Goal: Feedback & Contribution: Contribute content

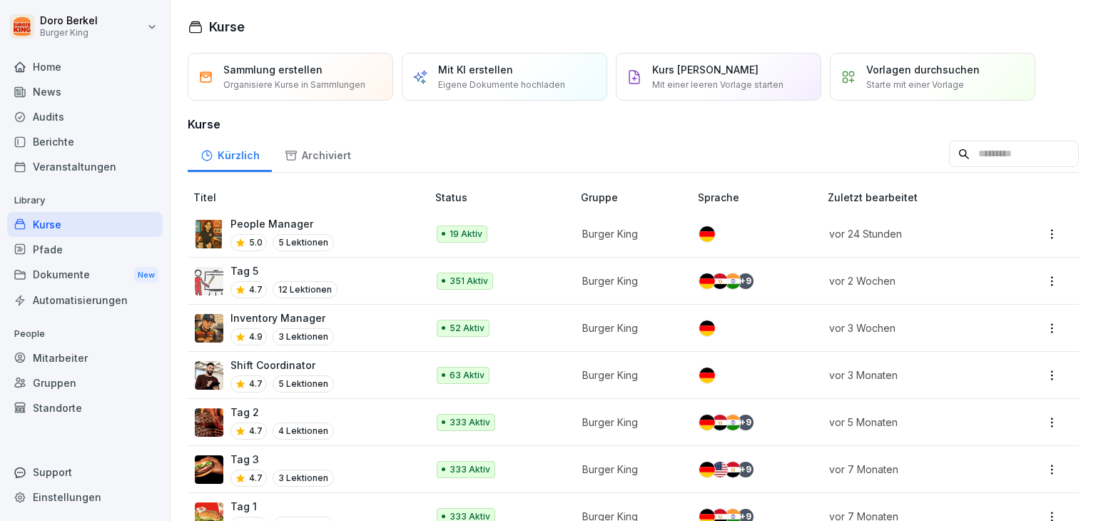
click at [61, 88] on div "News" at bounding box center [85, 91] width 156 height 25
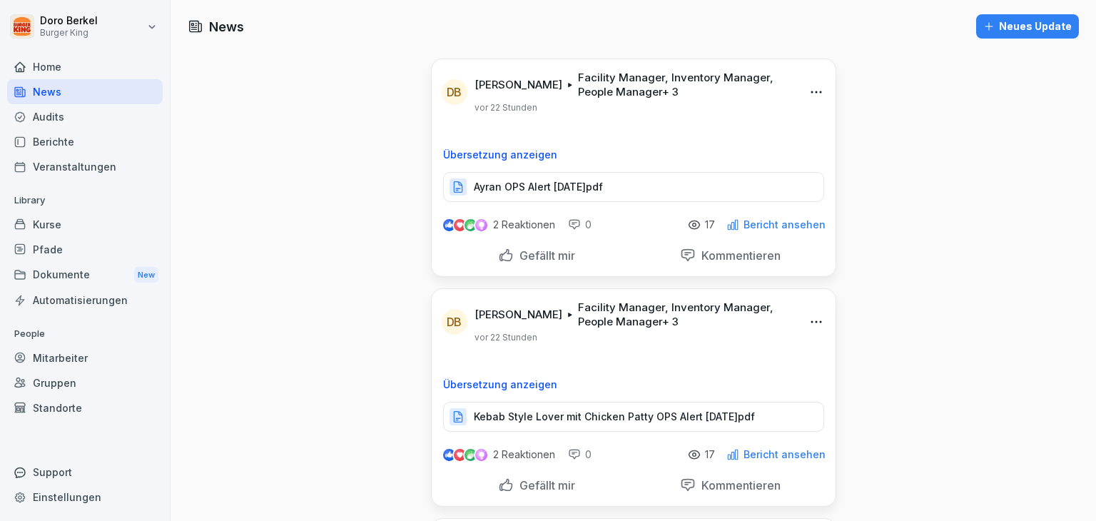
click at [1035, 22] on div "Neues Update" at bounding box center [1027, 27] width 88 height 16
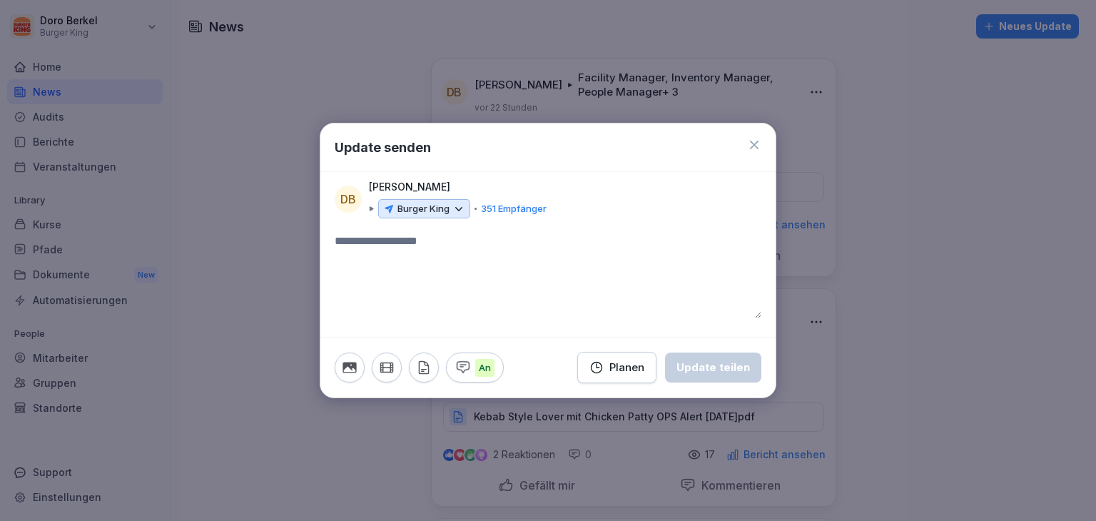
click at [437, 213] on p "Burger King" at bounding box center [423, 209] width 52 height 14
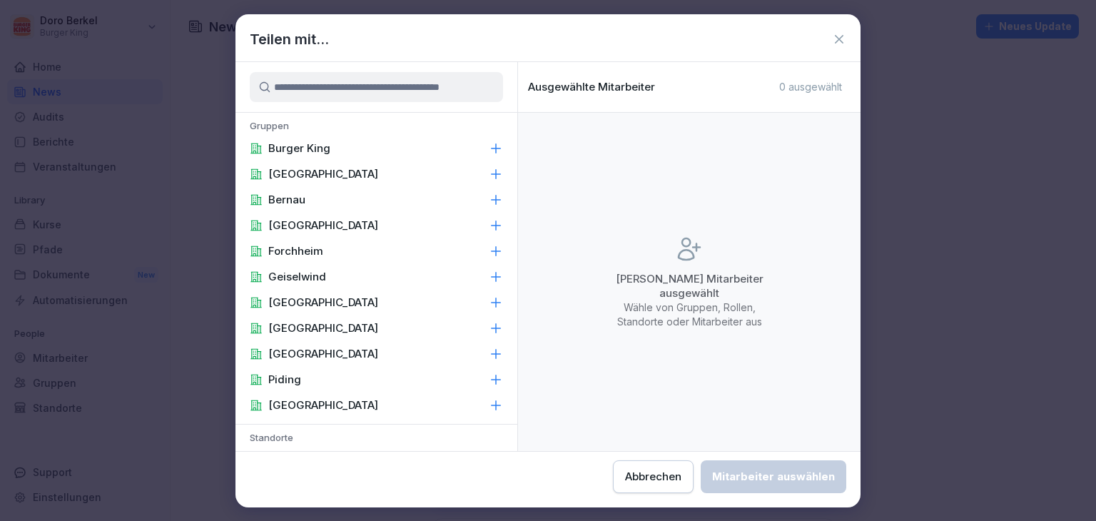
click at [346, 151] on div "Burger King" at bounding box center [376, 149] width 282 height 26
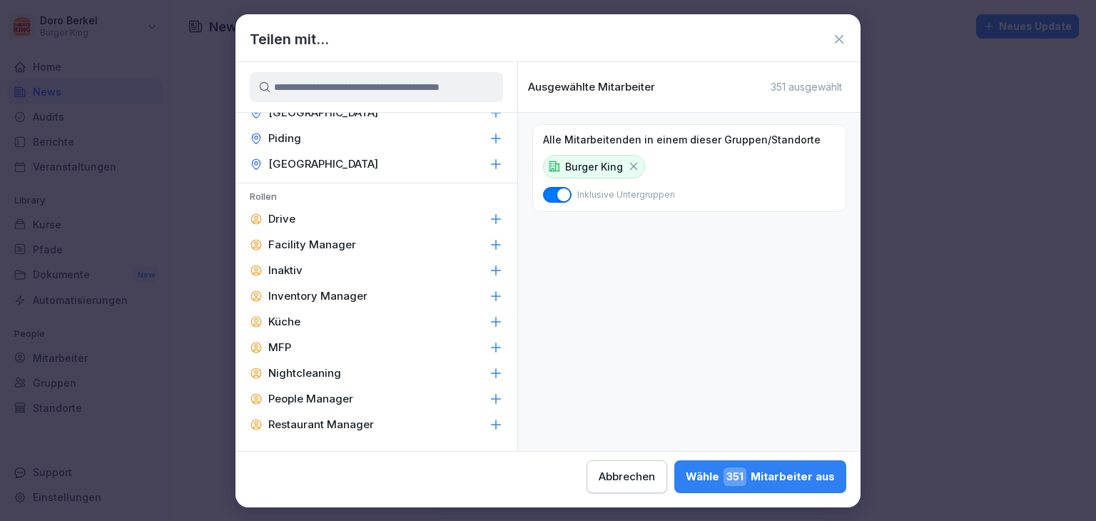
scroll to position [642, 0]
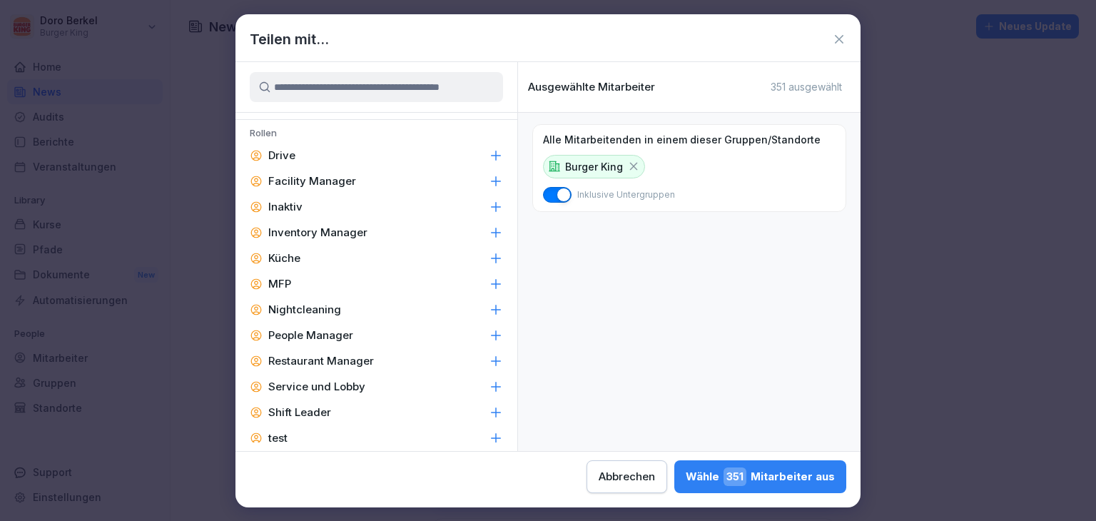
click at [346, 174] on p "Facility Manager" at bounding box center [312, 181] width 88 height 14
click at [340, 232] on p "Inventory Manager" at bounding box center [317, 233] width 99 height 14
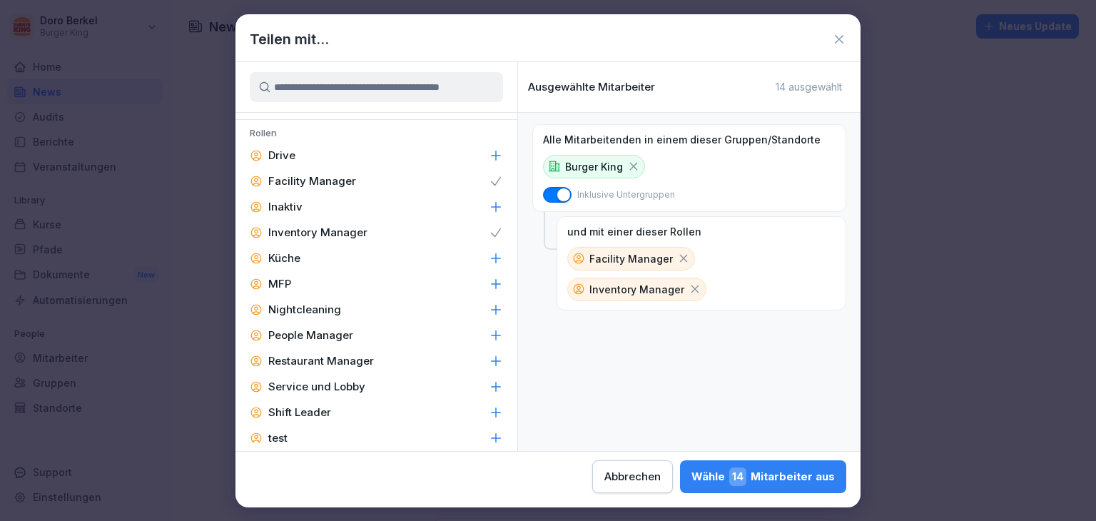
click at [342, 335] on p "People Manager" at bounding box center [310, 335] width 85 height 14
click at [345, 358] on p "Restaurant Manager" at bounding box center [321, 361] width 106 height 14
click at [337, 410] on div "Shift Leader" at bounding box center [376, 413] width 282 height 26
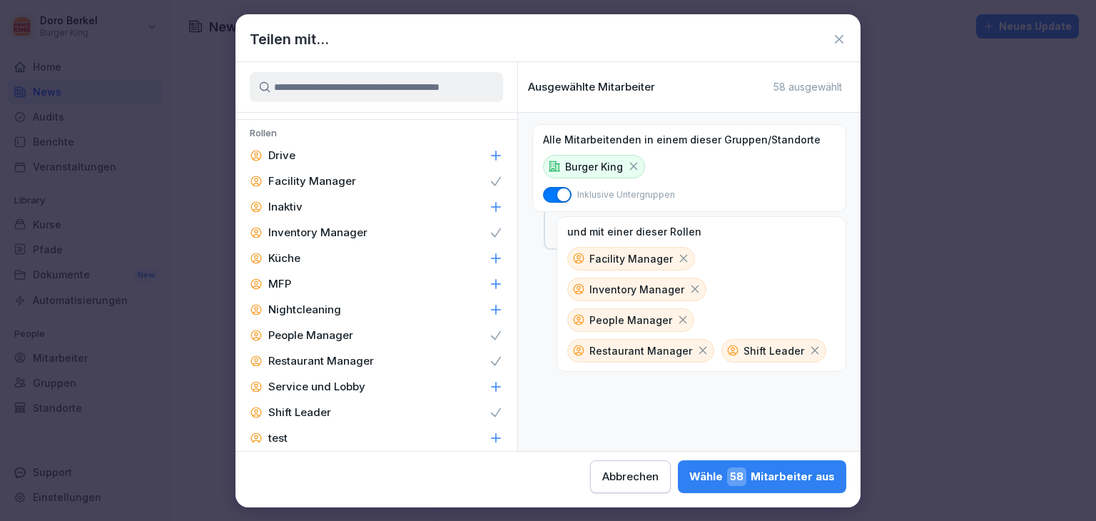
click at [746, 477] on span "58" at bounding box center [736, 476] width 19 height 19
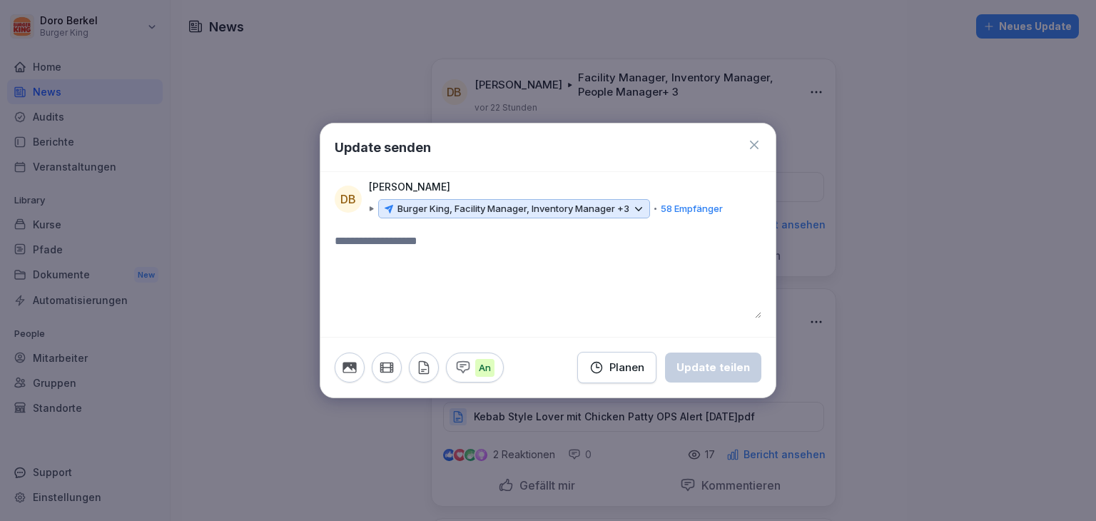
click at [423, 362] on icon "button" at bounding box center [423, 368] width 9 height 12
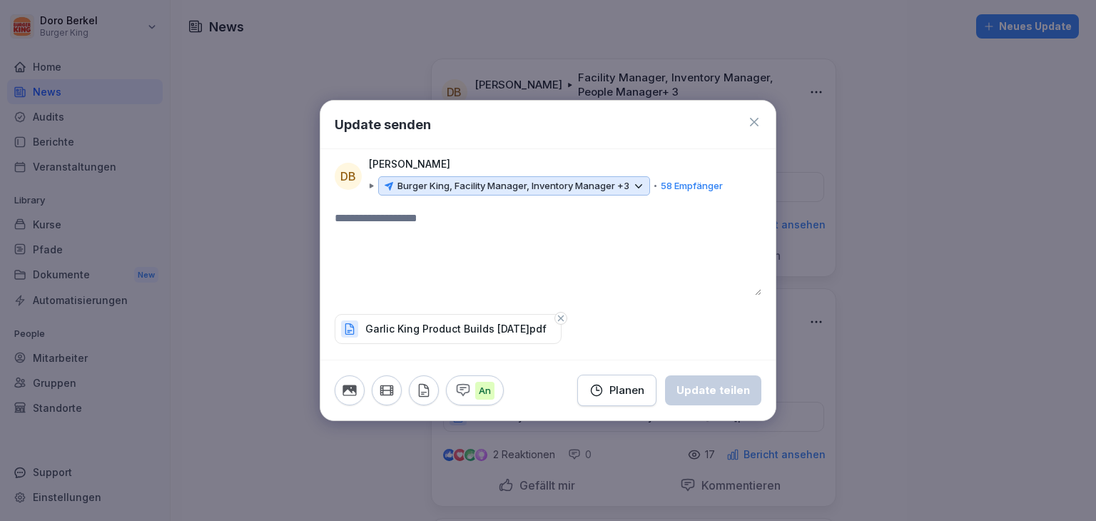
click at [435, 237] on textarea at bounding box center [548, 253] width 427 height 86
click at [738, 395] on div "Update teilen" at bounding box center [714, 390] width 74 height 16
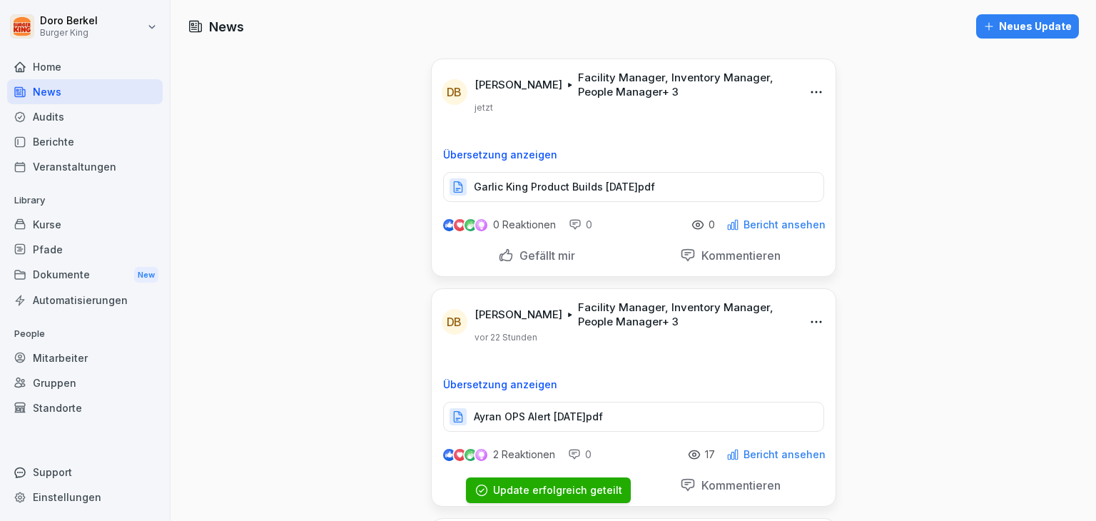
click at [1019, 26] on div "Neues Update" at bounding box center [1027, 27] width 88 height 16
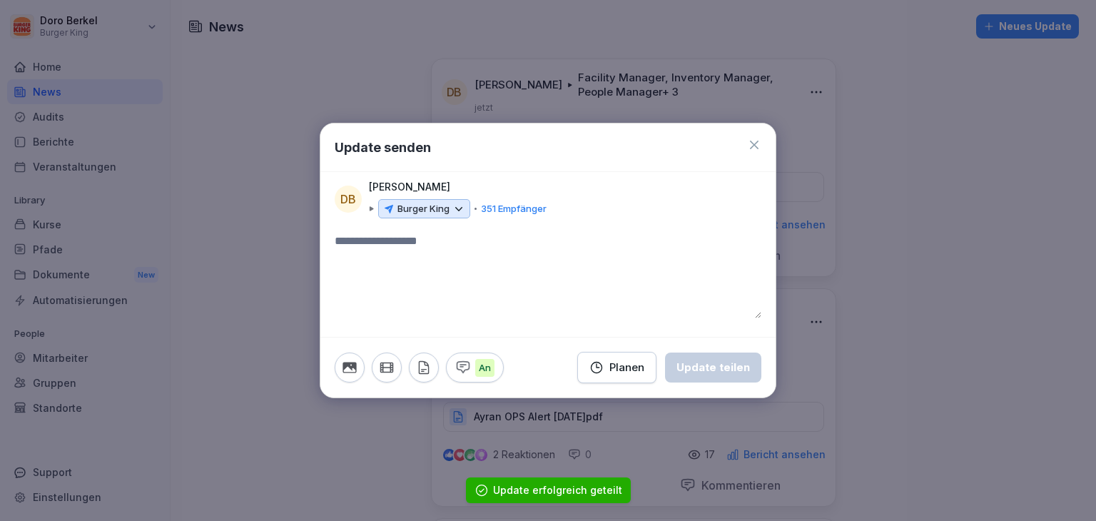
click at [417, 207] on p "Burger King" at bounding box center [423, 209] width 52 height 14
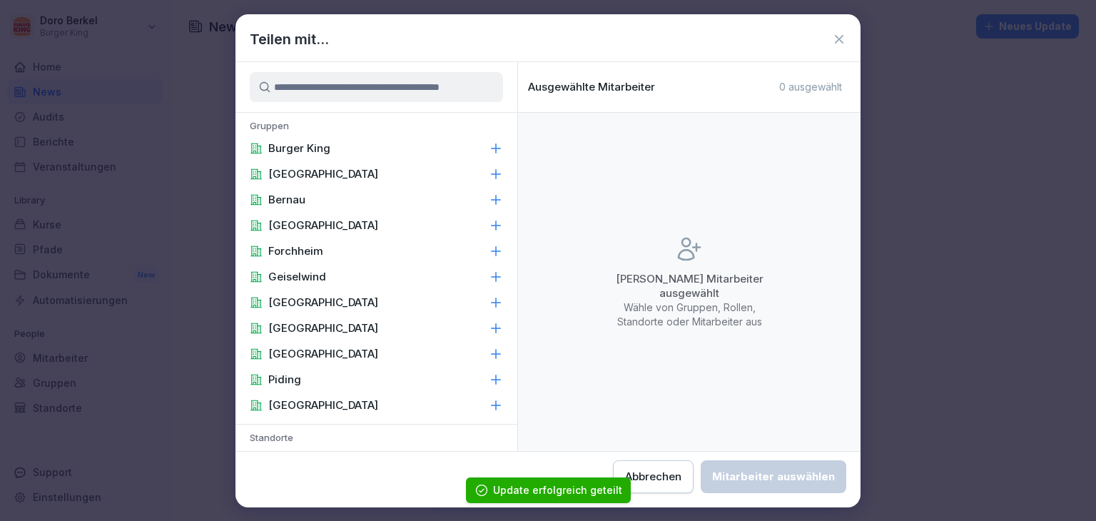
click at [322, 151] on p "Burger King" at bounding box center [299, 148] width 62 height 14
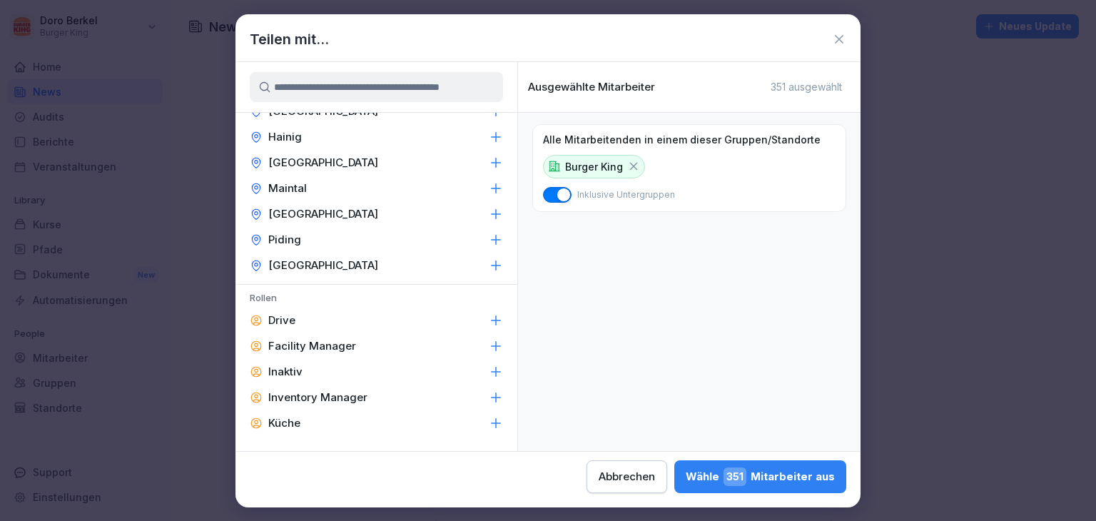
scroll to position [500, 0]
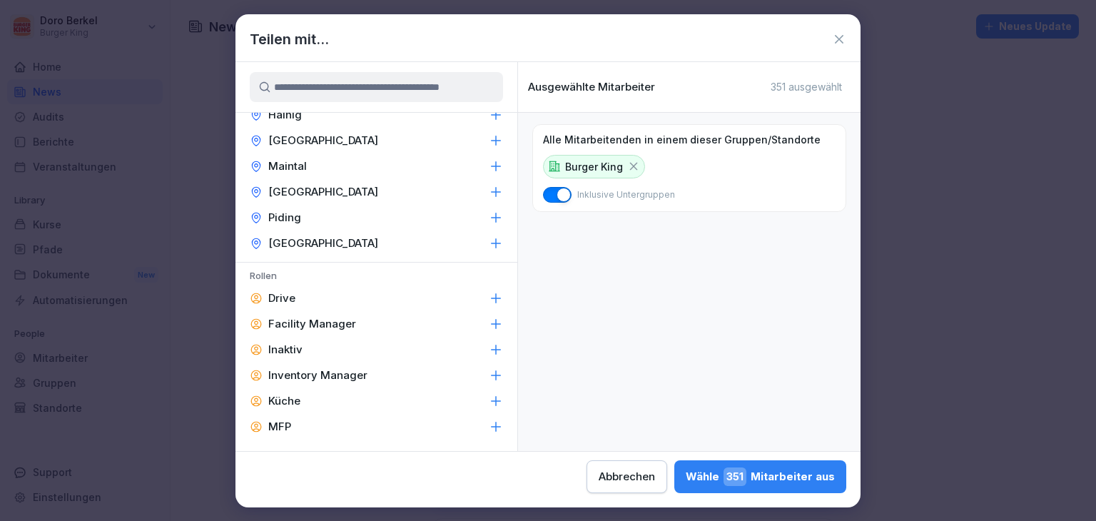
click at [325, 326] on p "Facility Manager" at bounding box center [312, 324] width 88 height 14
click at [351, 381] on p "Inventory Manager" at bounding box center [317, 375] width 99 height 14
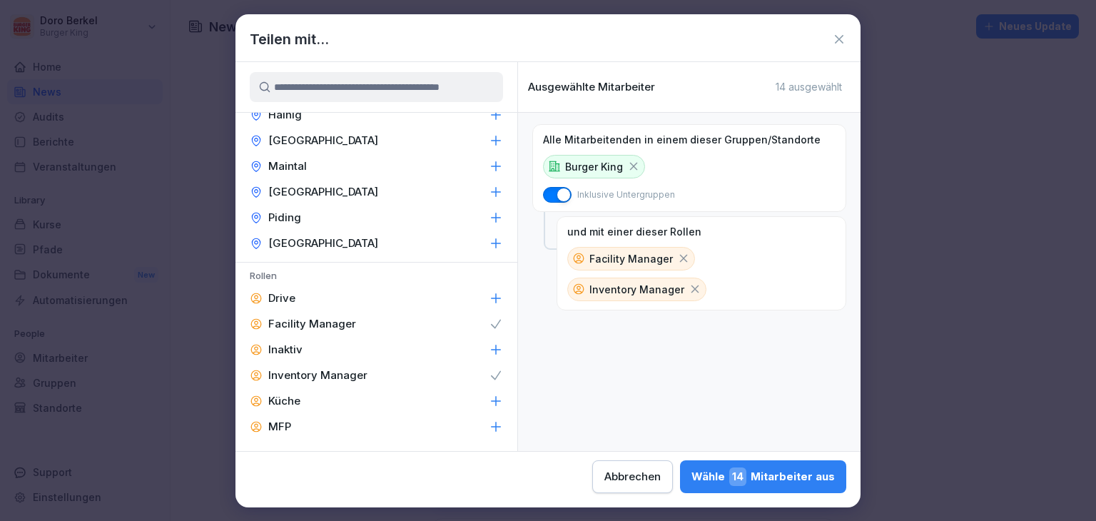
scroll to position [642, 0]
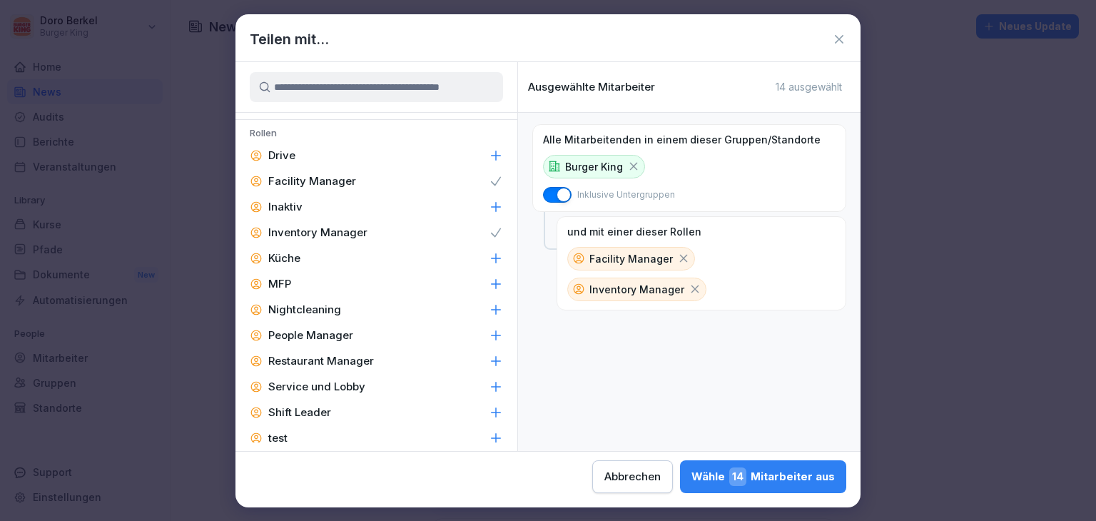
click at [327, 335] on p "People Manager" at bounding box center [310, 335] width 85 height 14
click at [335, 363] on p "Restaurant Manager" at bounding box center [321, 361] width 106 height 14
click at [325, 412] on p "Shift Leader" at bounding box center [299, 412] width 63 height 14
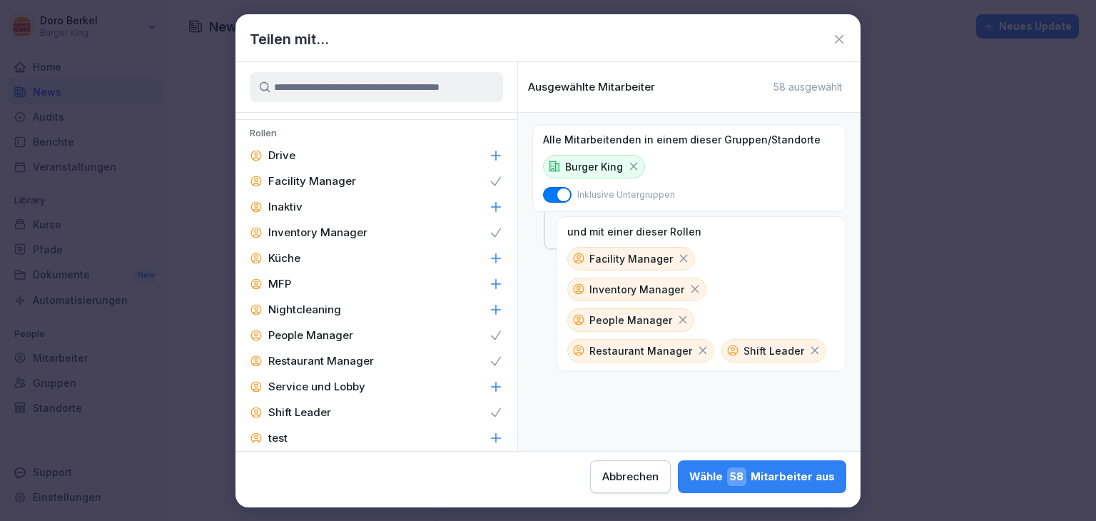
click at [777, 481] on div "Wähle 58 Mitarbeiter aus" at bounding box center [762, 476] width 146 height 19
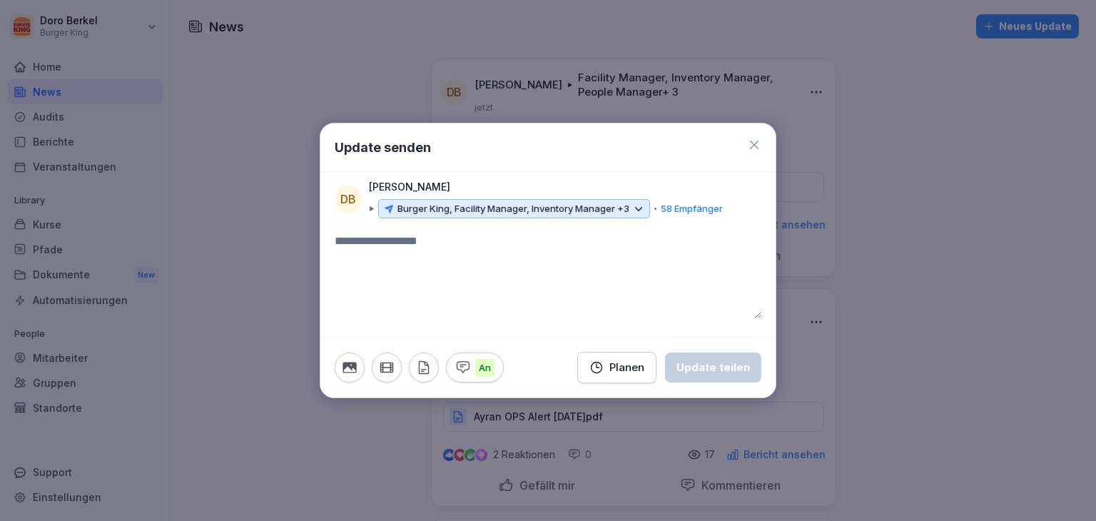
click at [400, 245] on textarea at bounding box center [548, 276] width 427 height 86
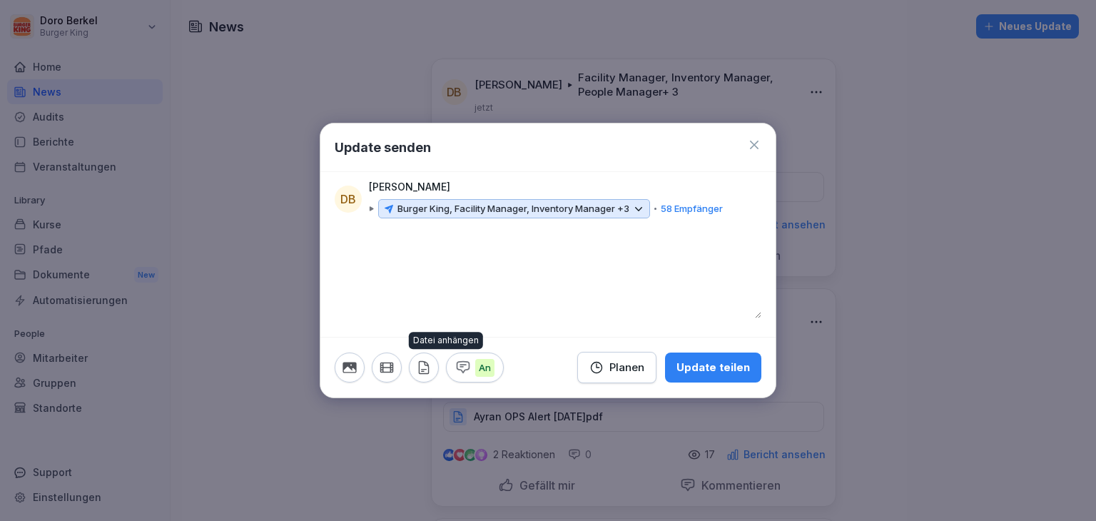
click at [428, 369] on icon "button" at bounding box center [423, 368] width 9 height 12
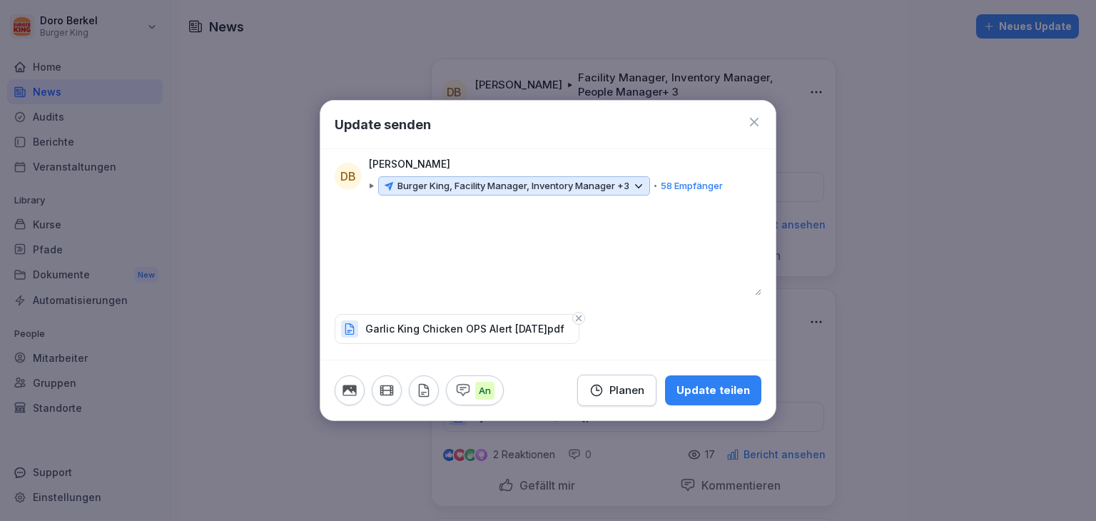
click at [724, 389] on div "Update teilen" at bounding box center [714, 390] width 74 height 16
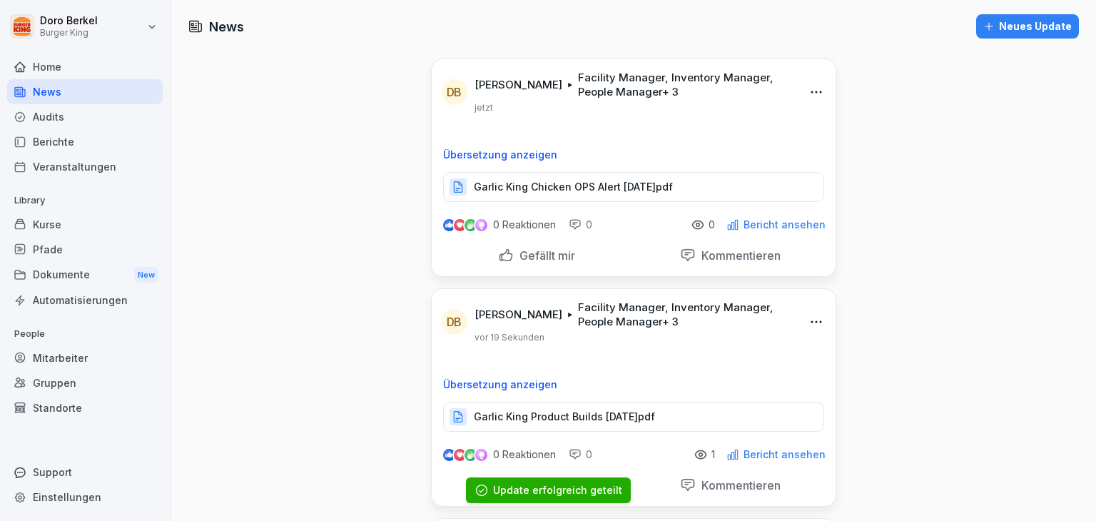
click at [1035, 31] on div "Neues Update" at bounding box center [1027, 27] width 88 height 16
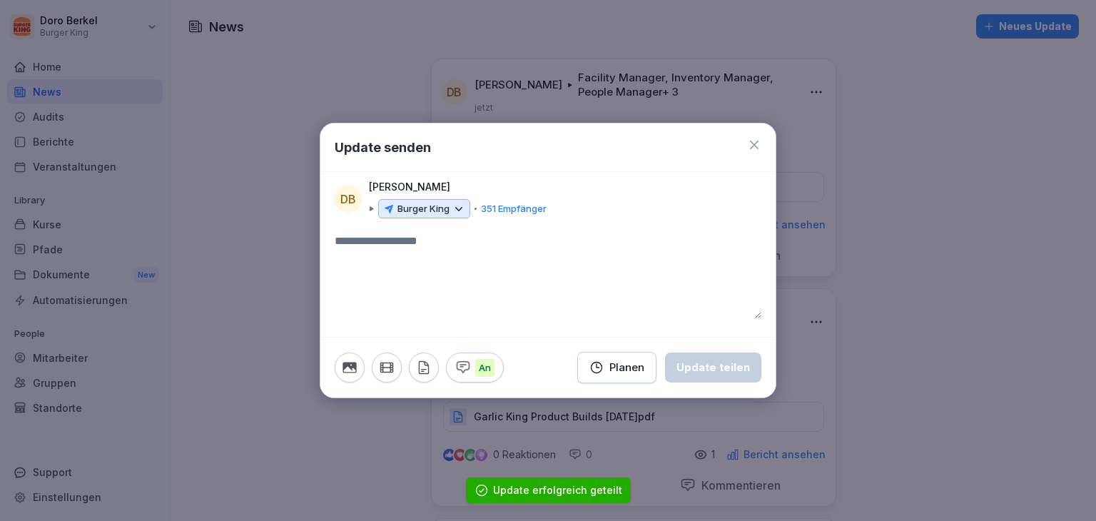
click at [432, 211] on p "Burger King" at bounding box center [423, 209] width 52 height 14
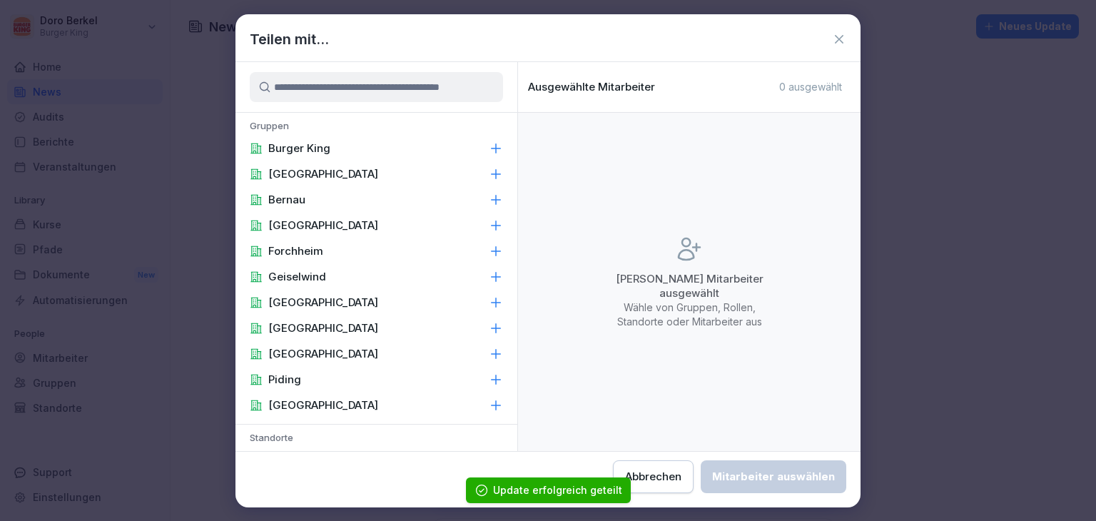
click at [323, 148] on p "Burger King" at bounding box center [299, 148] width 62 height 14
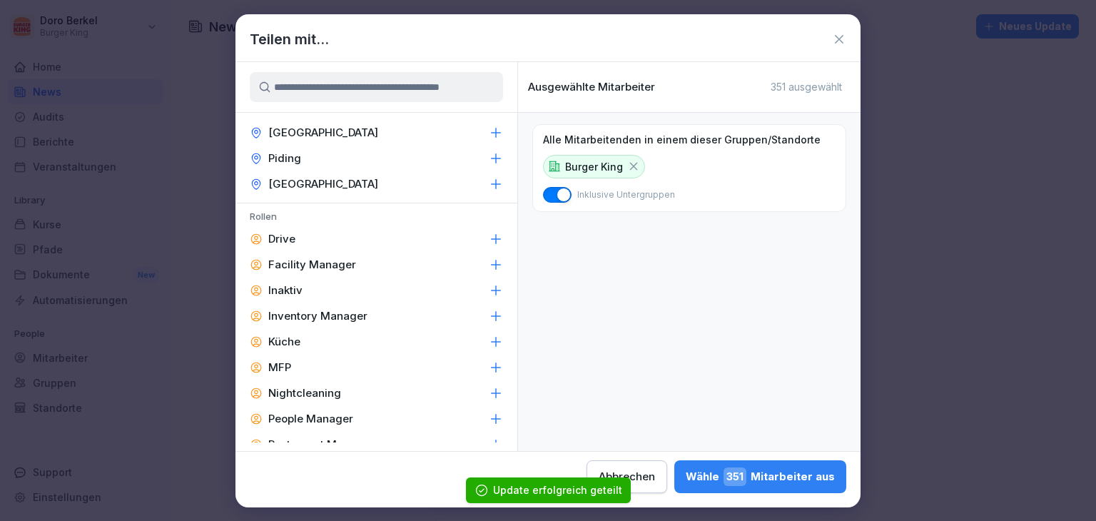
scroll to position [571, 0]
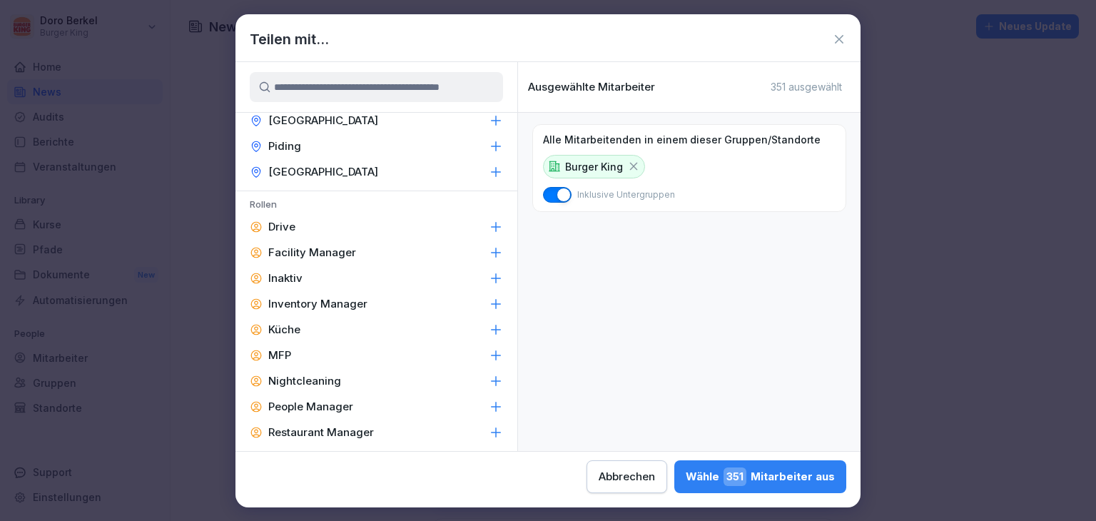
click at [338, 250] on p "Facility Manager" at bounding box center [312, 252] width 88 height 14
click at [347, 308] on p "Inventory Manager" at bounding box center [317, 304] width 99 height 14
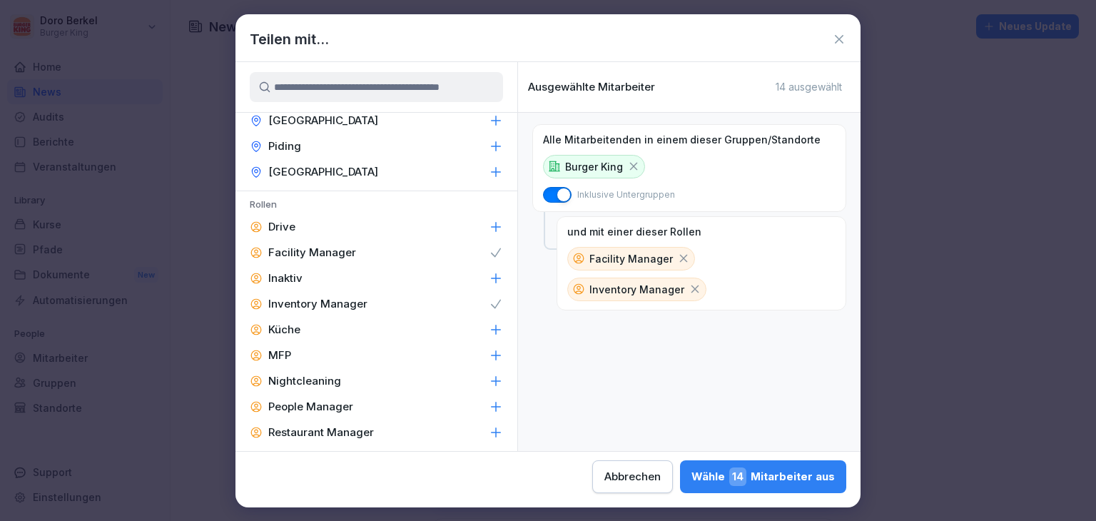
click at [348, 405] on p "People Manager" at bounding box center [310, 407] width 85 height 14
click at [355, 432] on p "Restaurant Manager" at bounding box center [321, 432] width 106 height 14
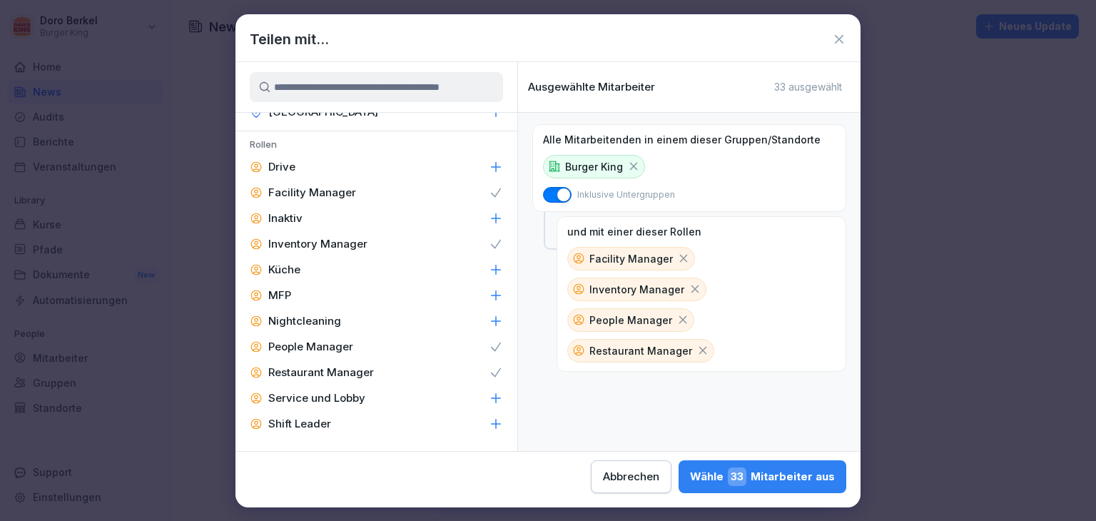
scroll to position [682, 0]
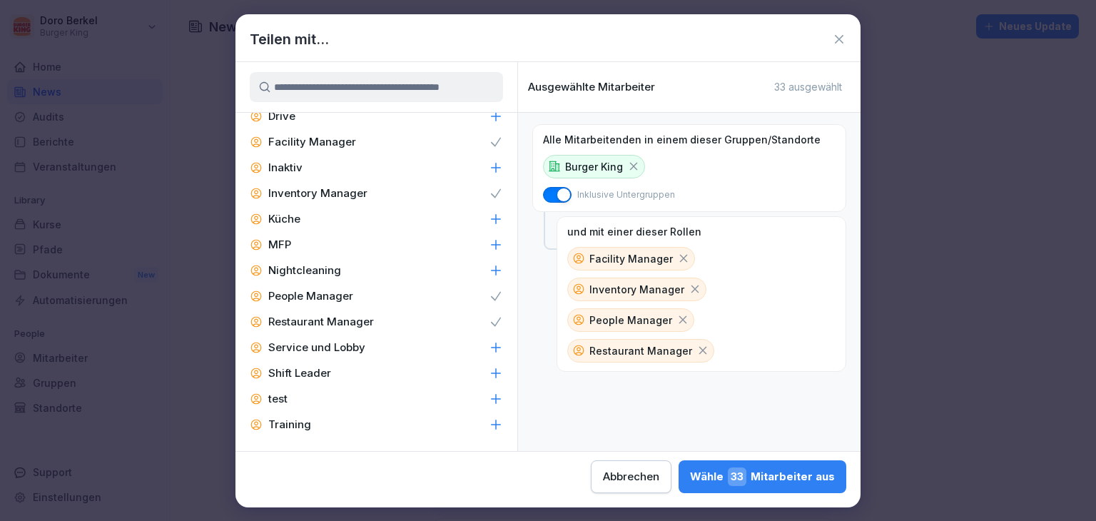
click at [345, 369] on div "Shift Leader" at bounding box center [376, 373] width 282 height 26
click at [773, 485] on div "Wähle 58 Mitarbeiter aus" at bounding box center [762, 476] width 146 height 19
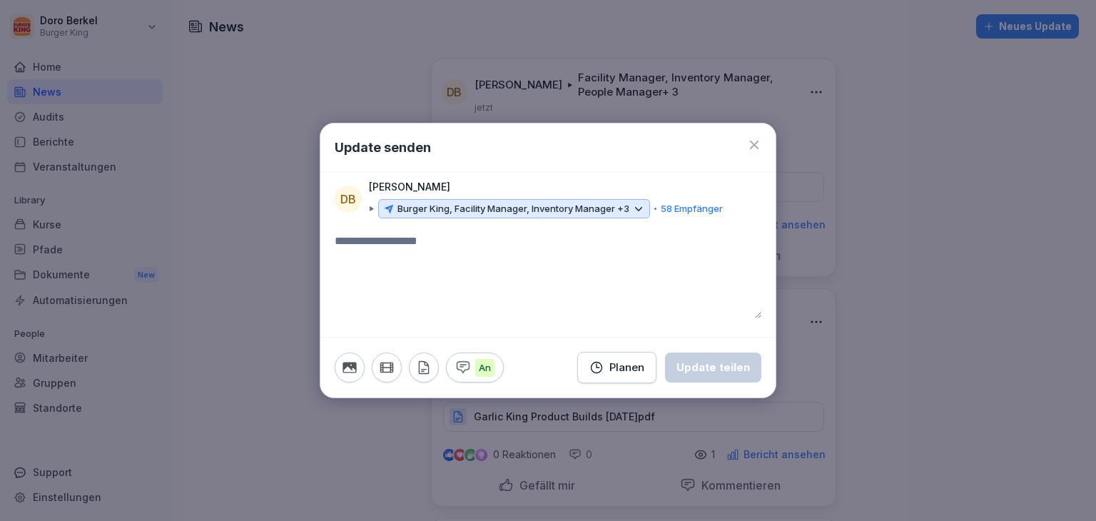
click at [414, 269] on textarea at bounding box center [548, 276] width 427 height 86
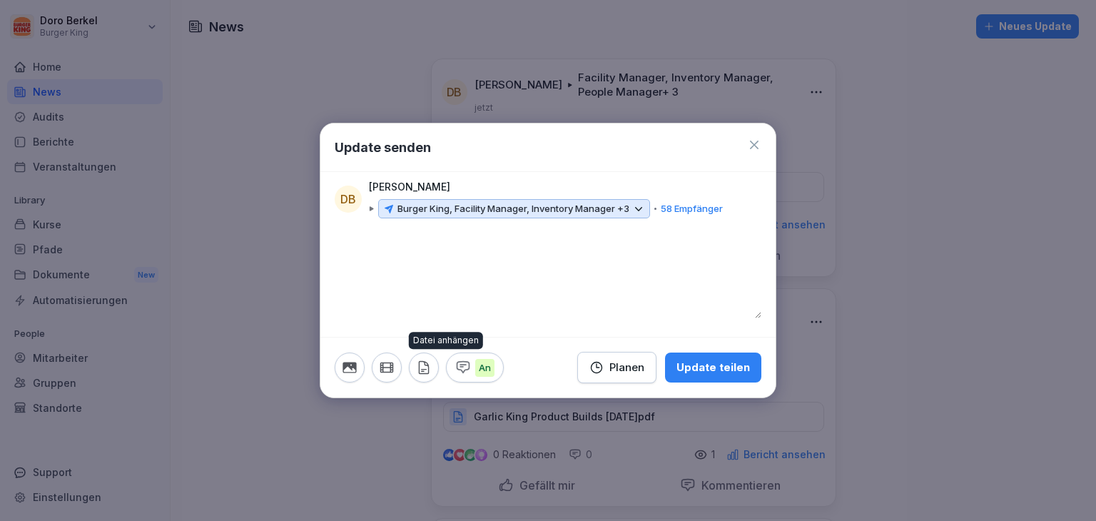
click at [417, 373] on icon "button" at bounding box center [424, 368] width 16 height 16
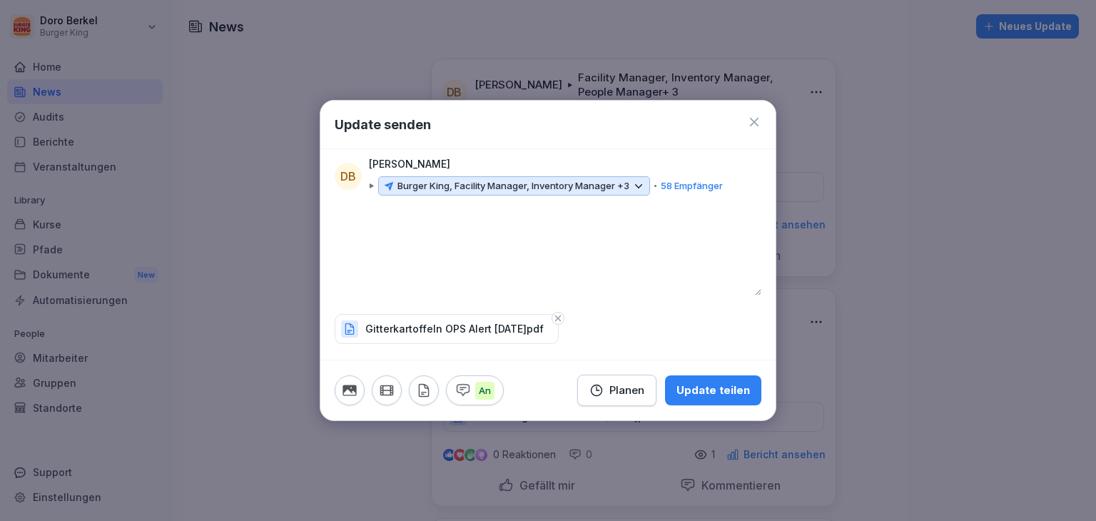
click at [712, 391] on div "Update teilen" at bounding box center [714, 390] width 74 height 16
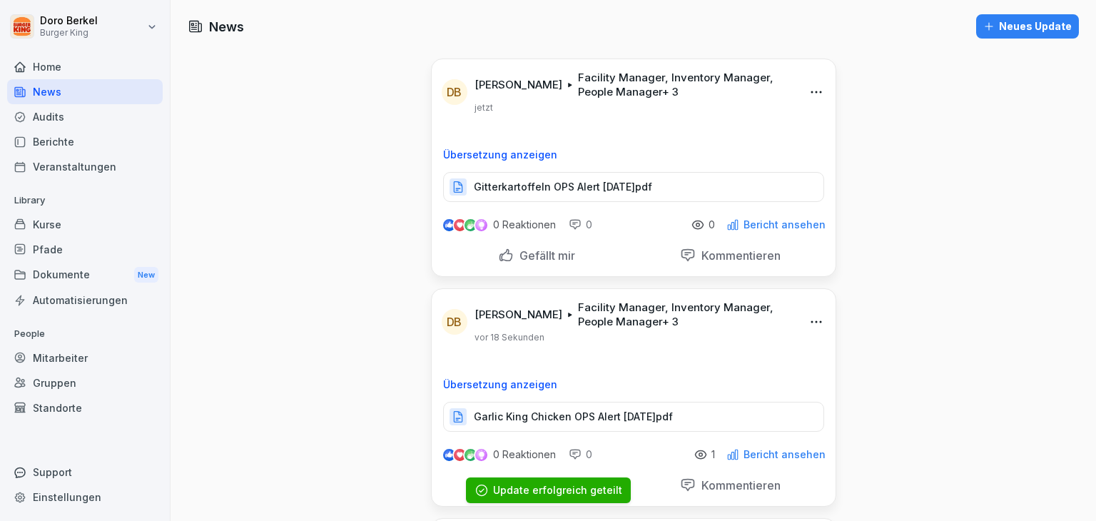
click at [63, 275] on div "Dokumente New" at bounding box center [85, 275] width 156 height 26
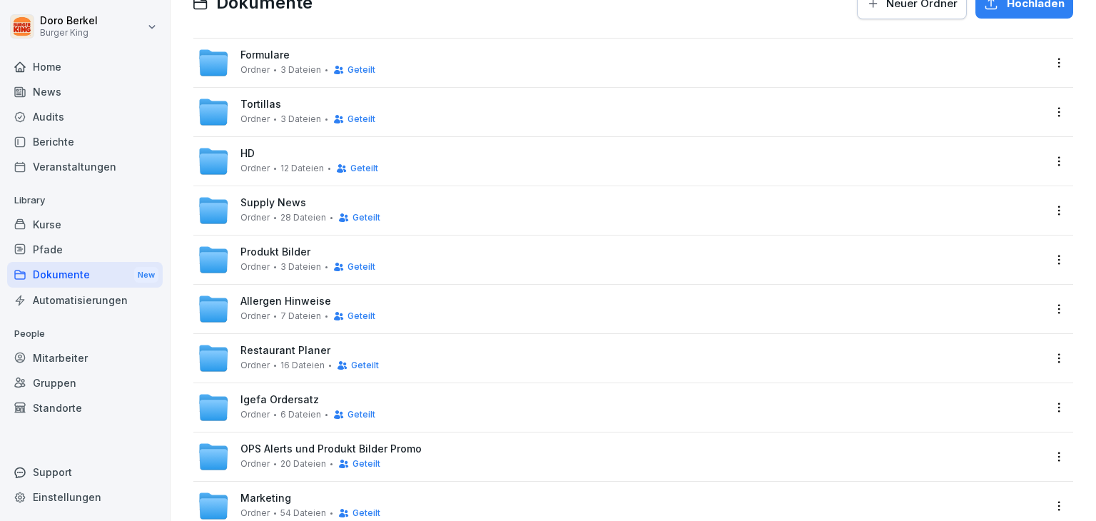
scroll to position [143, 0]
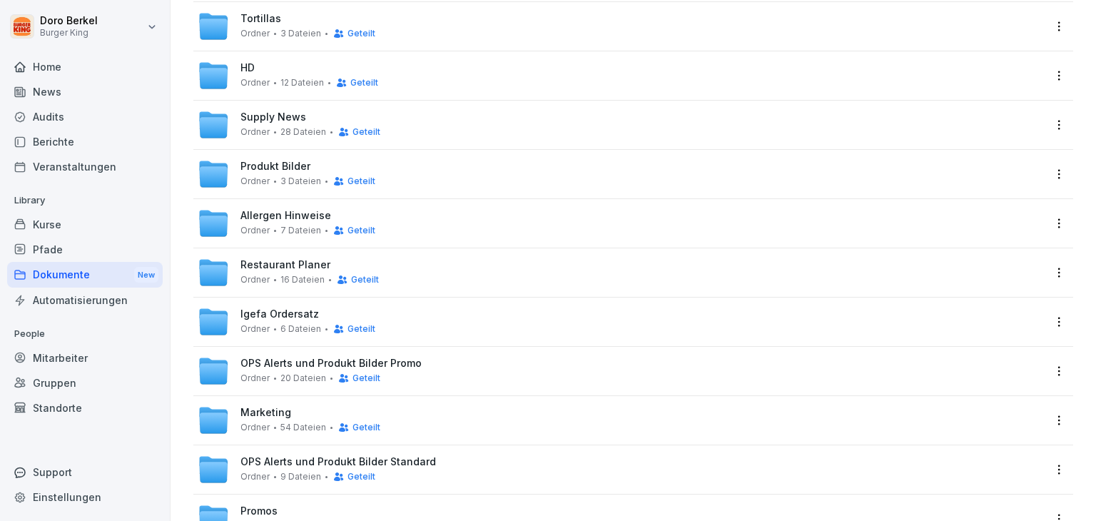
click at [303, 365] on span "OPS Alerts und Produkt Bilder Promo" at bounding box center [330, 364] width 181 height 12
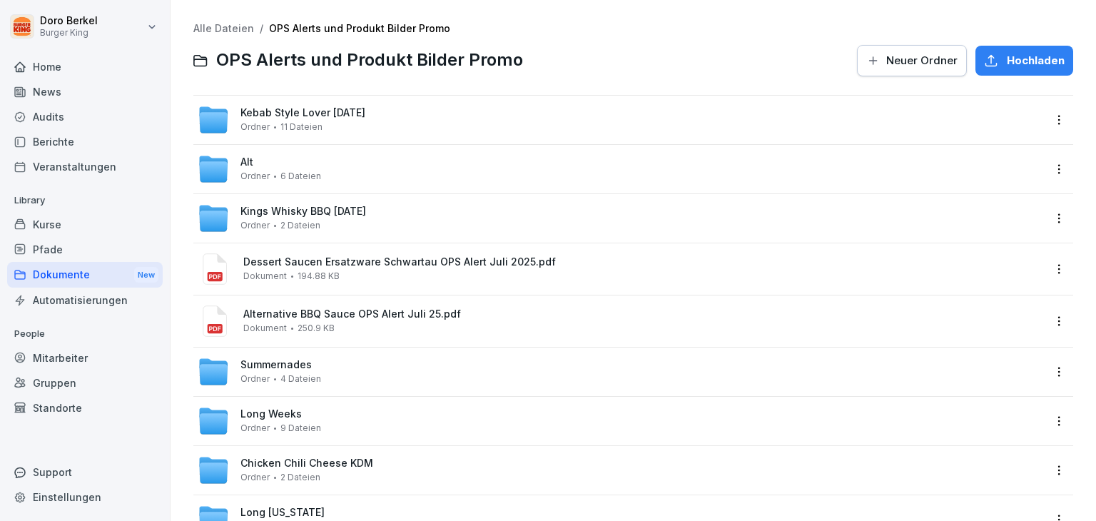
click at [1013, 61] on span "Hochladen" at bounding box center [1036, 61] width 58 height 16
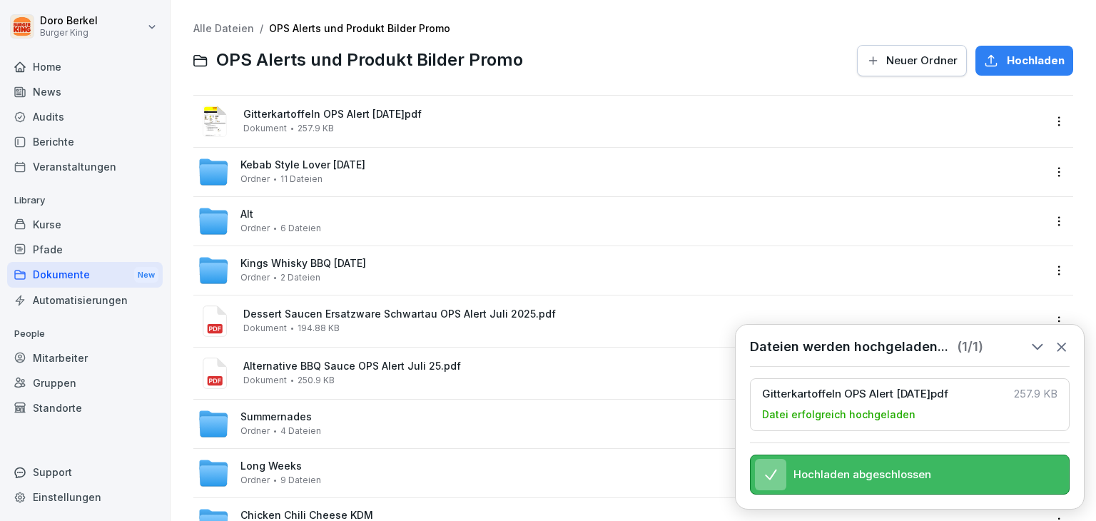
click at [900, 66] on span "Neuer Ordner" at bounding box center [921, 61] width 71 height 16
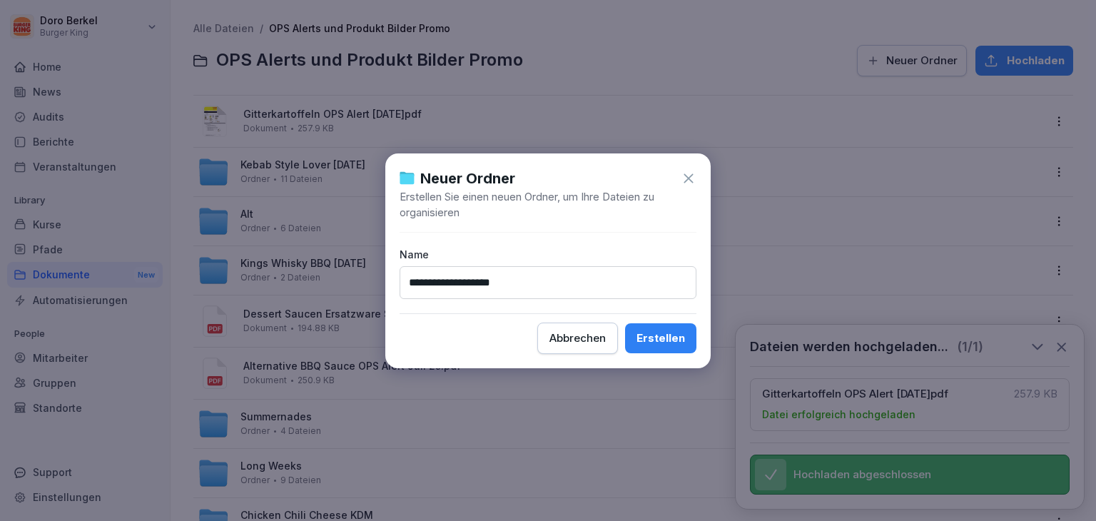
type input "**********"
click at [669, 343] on div "Erstellen" at bounding box center [661, 338] width 49 height 16
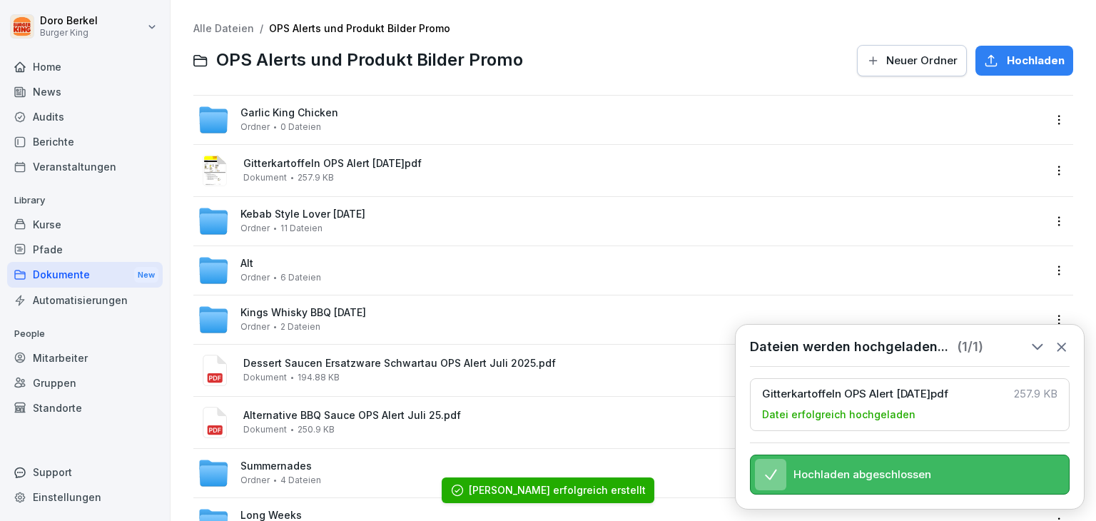
click at [324, 120] on div "Garlic King Chicken Ordner 0 Dateien" at bounding box center [289, 119] width 98 height 25
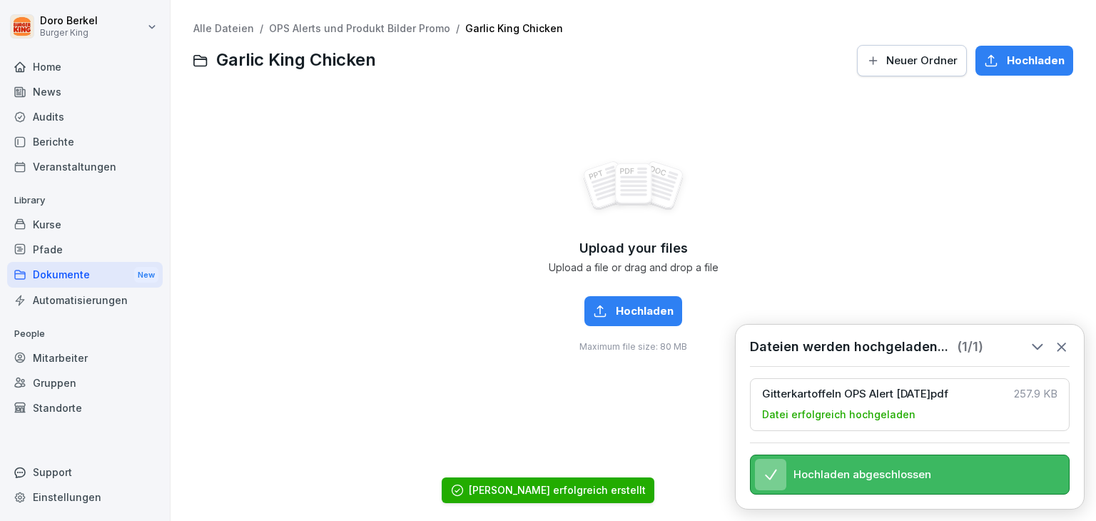
click at [637, 315] on span "Hochladen" at bounding box center [645, 311] width 58 height 16
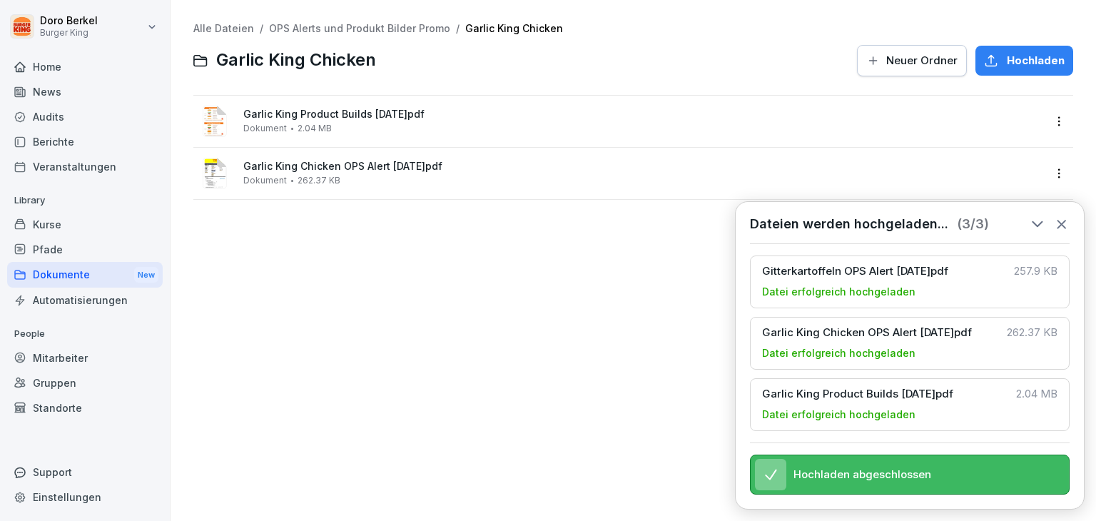
click at [88, 275] on div "Dokumente New" at bounding box center [85, 275] width 156 height 26
